Goal: Information Seeking & Learning: Learn about a topic

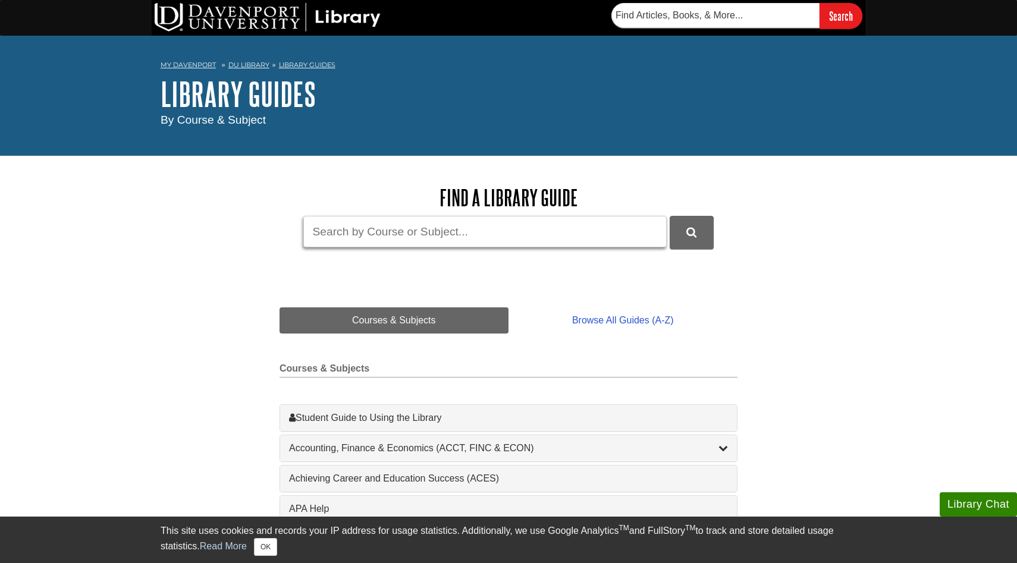
click at [626, 243] on input "Guide Search Terms" at bounding box center [484, 232] width 363 height 32
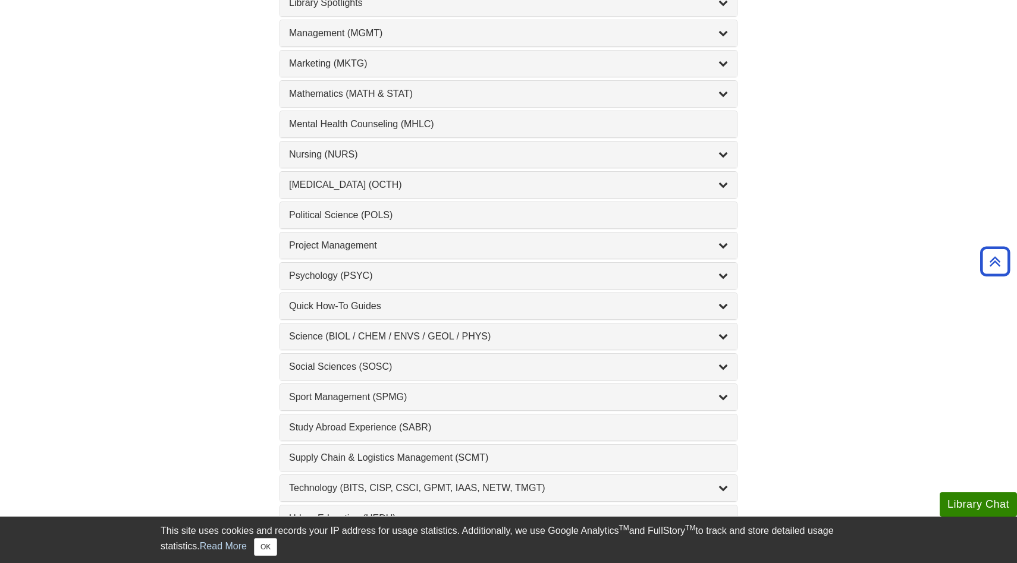
scroll to position [1052, 0]
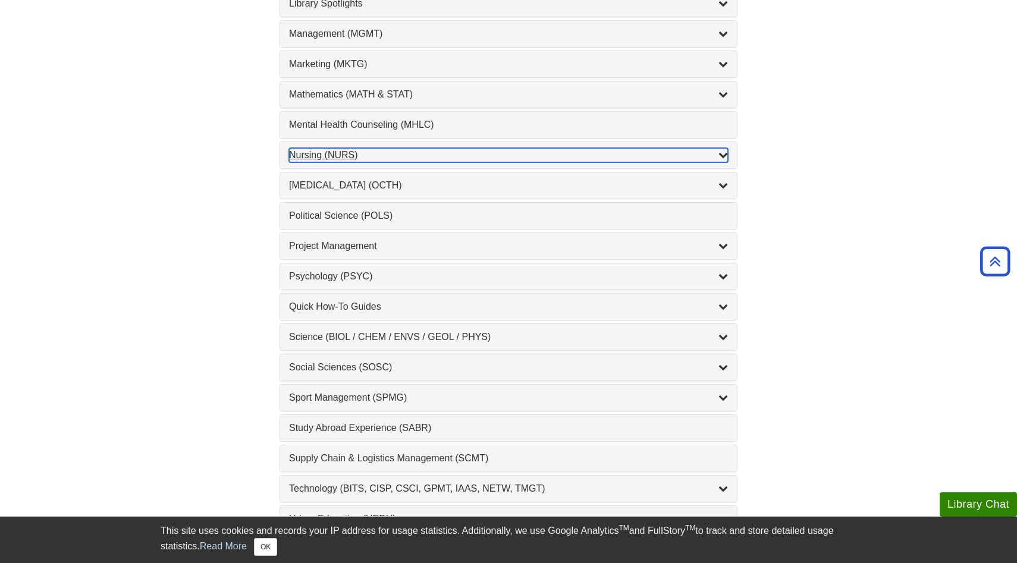
click at [388, 161] on div "Nursing (NURS) , 14 guides" at bounding box center [508, 155] width 439 height 14
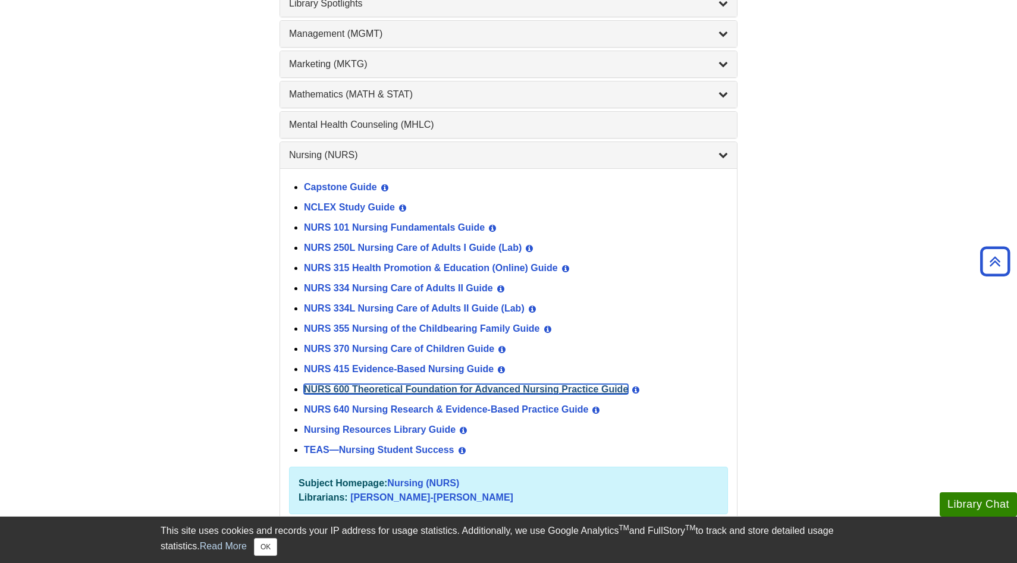
click at [415, 393] on link "NURS 600 Theoretical Foundation for Advanced Nursing Practice Guide" at bounding box center [466, 389] width 324 height 10
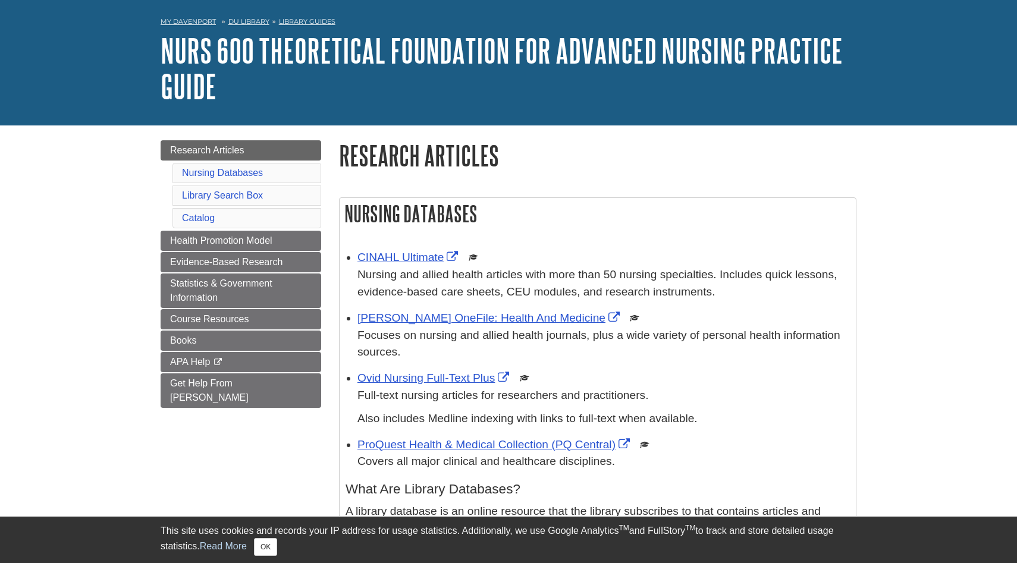
scroll to position [44, 0]
click at [429, 262] on link "CINAHL Ultimate" at bounding box center [410, 256] width 104 height 12
